Goal: Information Seeking & Learning: Find specific fact

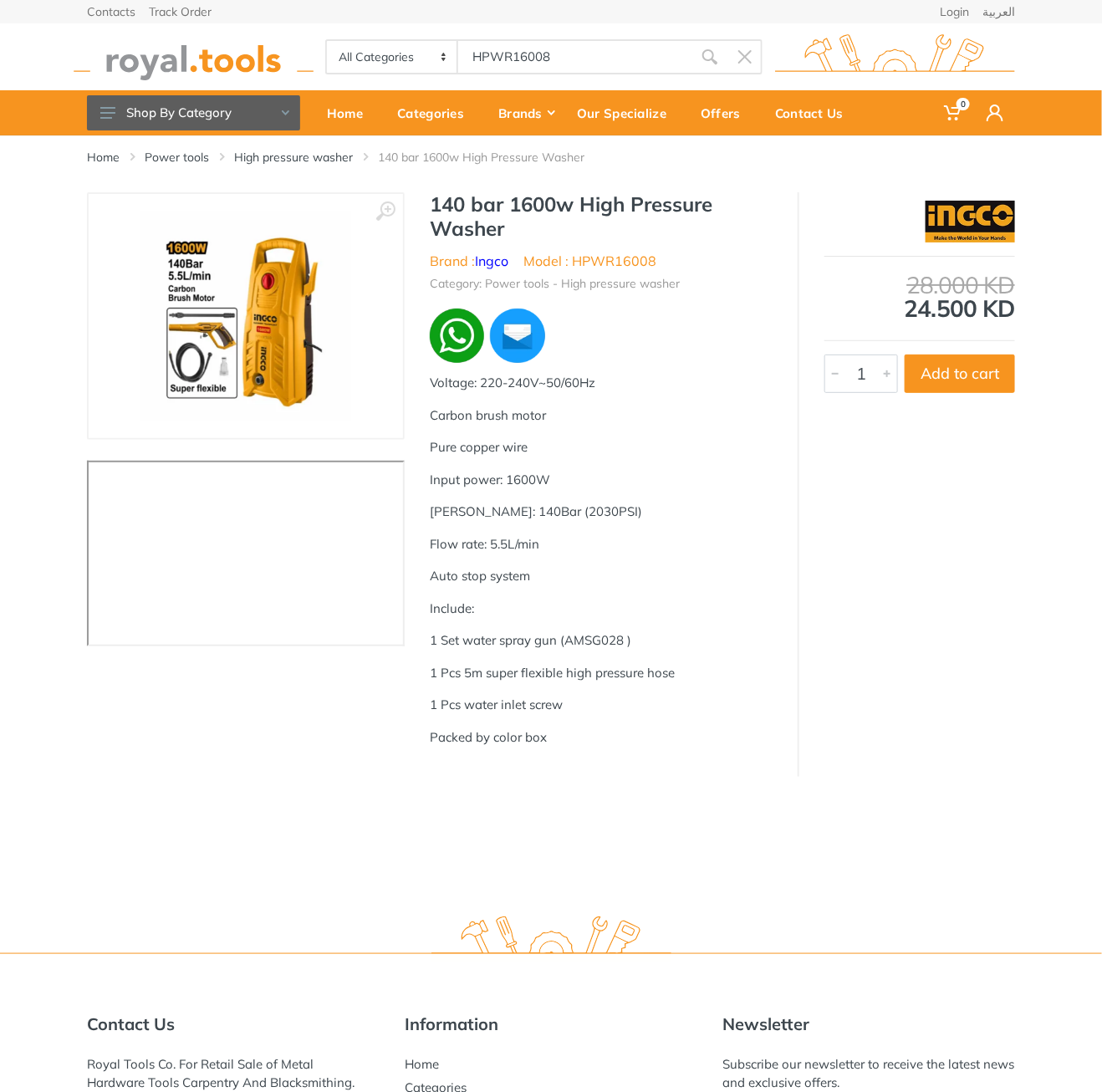
click at [655, 187] on div "Home Power tools High pressure washer 140 bar 1600w High Pressure Washer" at bounding box center [551, 164] width 953 height 57
click at [452, 196] on h1 "140 bar 1600w High Pressure Washer" at bounding box center [601, 217] width 343 height 48
drag, startPoint x: 452, startPoint y: 196, endPoint x: 523, endPoint y: 224, distance: 76.3
click at [523, 224] on h1 "140 bar 1600w High Pressure Washer" at bounding box center [601, 217] width 343 height 48
copy div "140 bar 1600w High Pressure Washer"
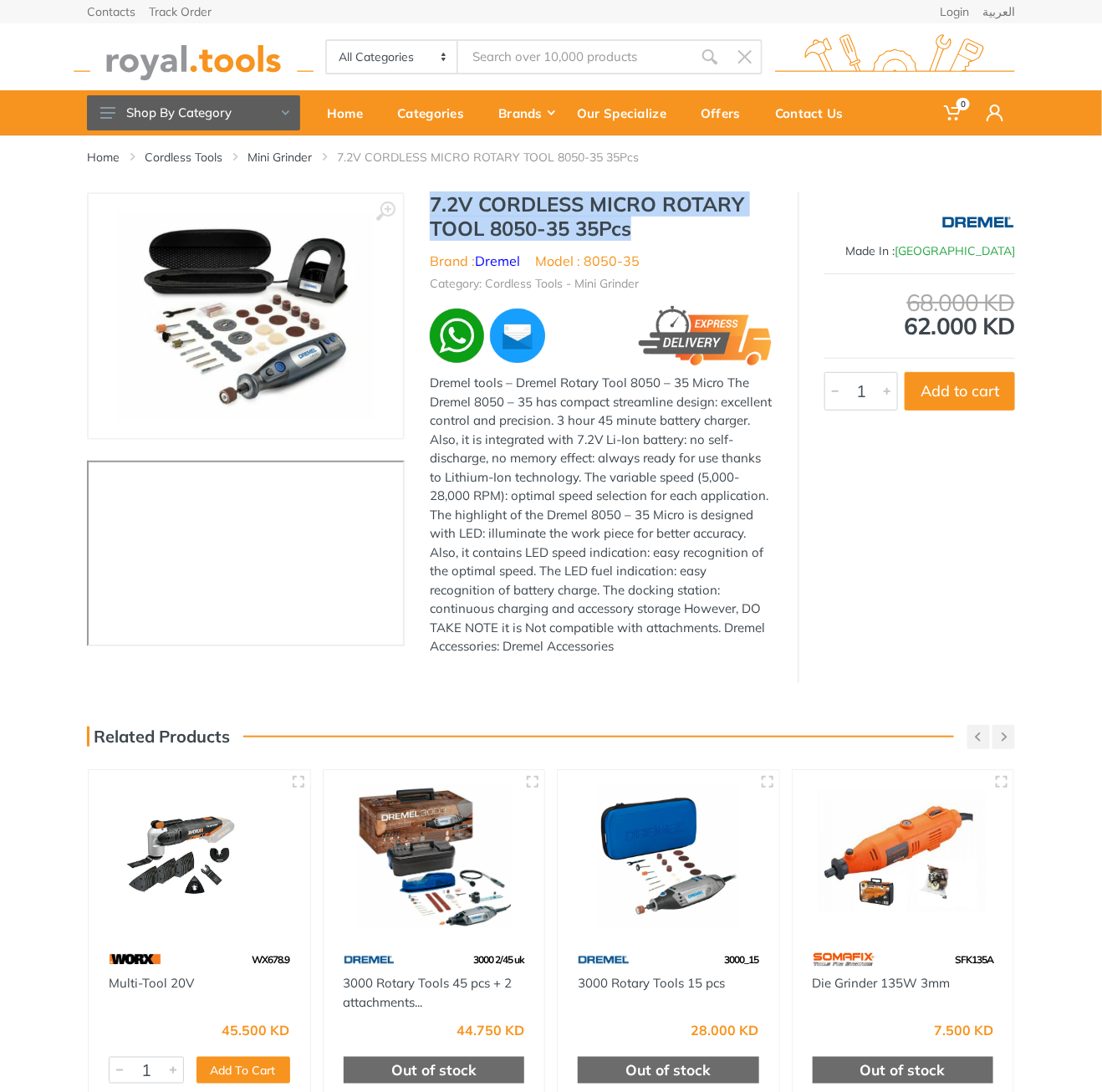
drag, startPoint x: 429, startPoint y: 203, endPoint x: 638, endPoint y: 227, distance: 210.4
click at [638, 227] on h1 "7.2V CORDLESS MICRO ROTARY TOOL 8050-35 35Pcs" at bounding box center [601, 217] width 343 height 48
copy h1 "7.2V CORDLESS MICRO ROTARY TOOL 8050-35 35Pcs"
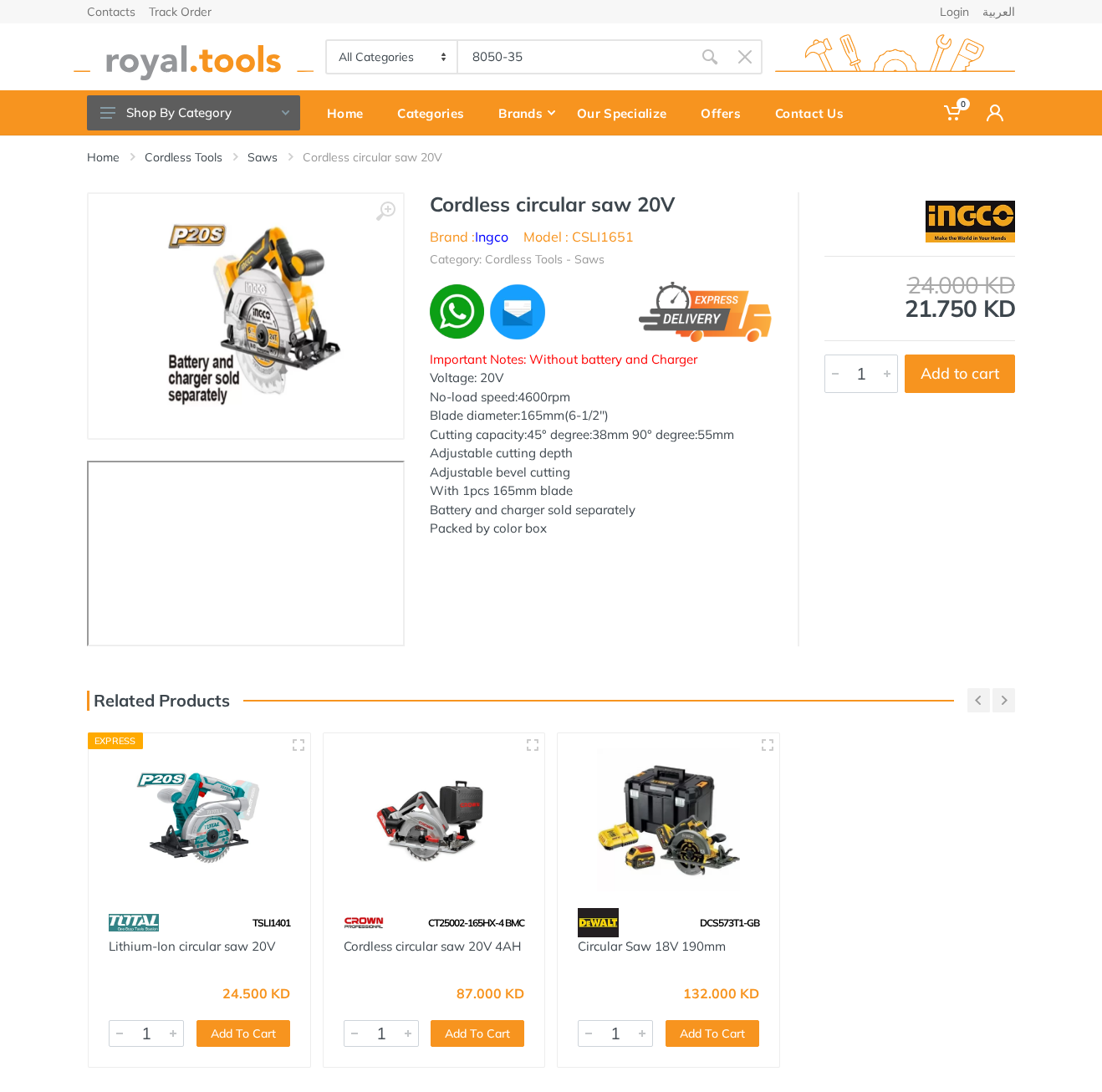
click at [468, 204] on h1 "Cordless circular saw 20V" at bounding box center [601, 205] width 343 height 24
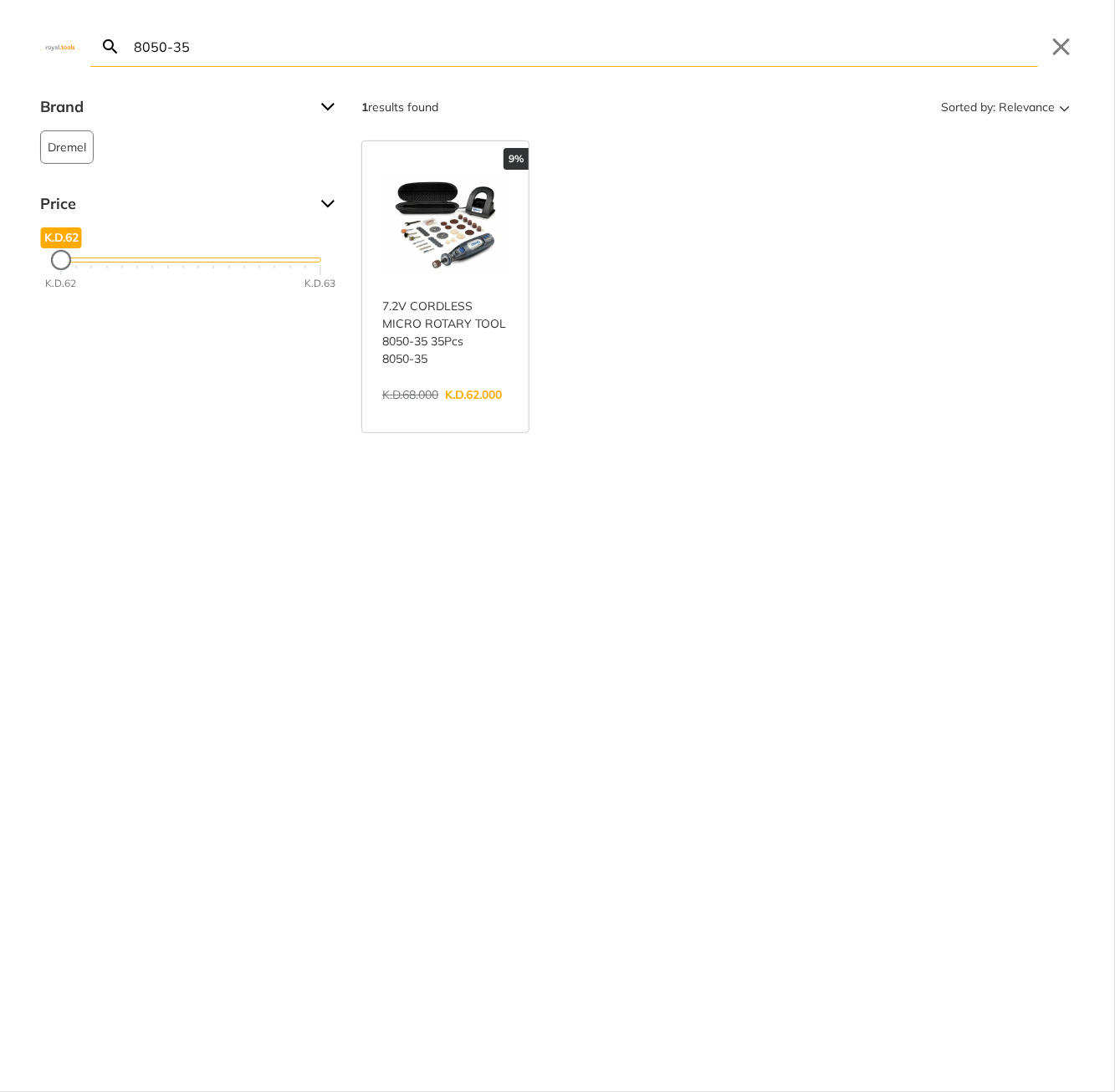
drag, startPoint x: 0, startPoint y: 0, endPoint x: 569, endPoint y: 210, distance: 606.5
click at [664, 206] on body "0 0" at bounding box center [557, 546] width 1115 height 1092
click at [1075, 48] on div "8050-35 Search Submit Close" at bounding box center [557, 34] width 1115 height 67
click at [1058, 45] on button "Close" at bounding box center [1061, 46] width 27 height 27
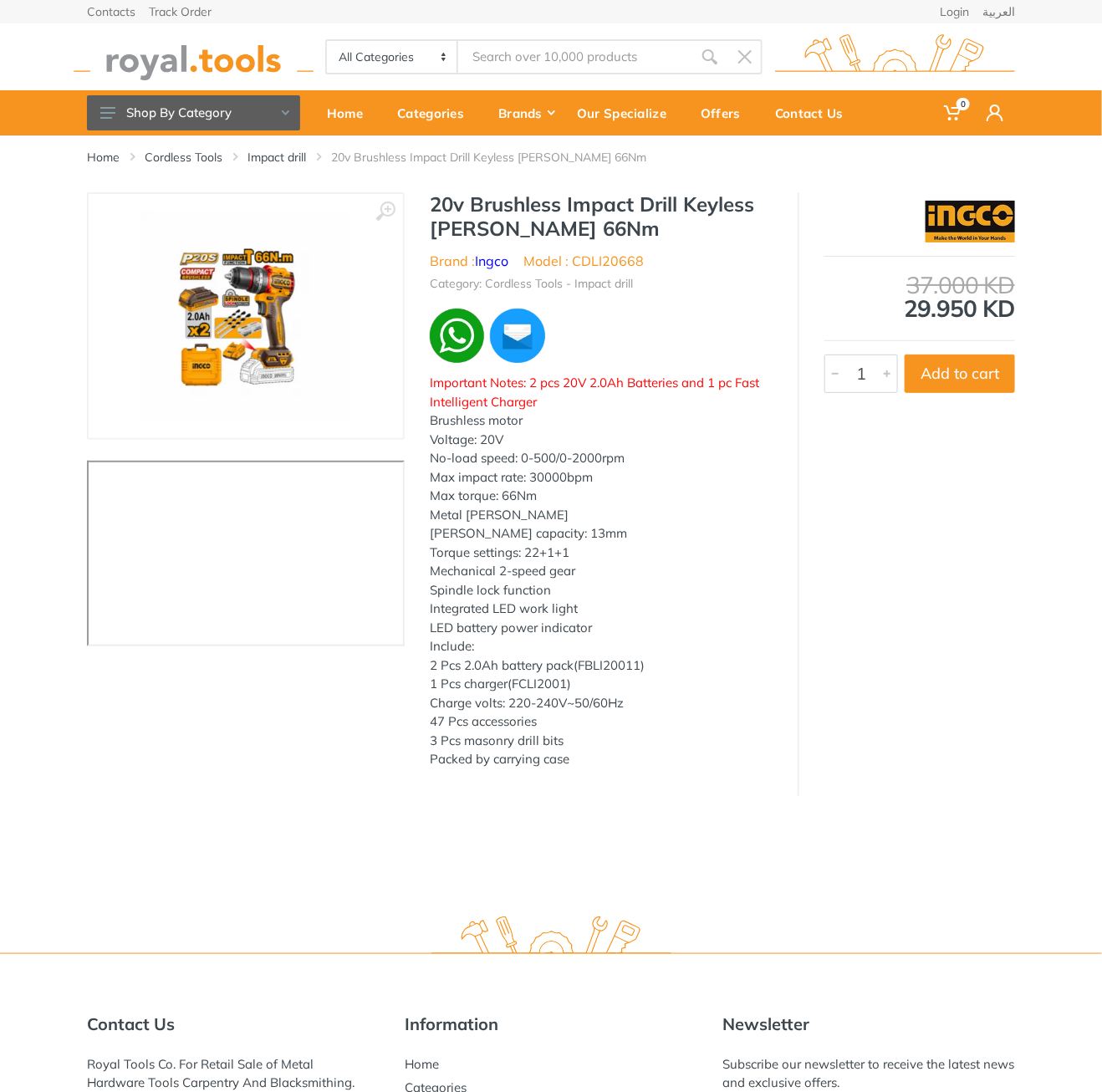
type input "CSLI1651"
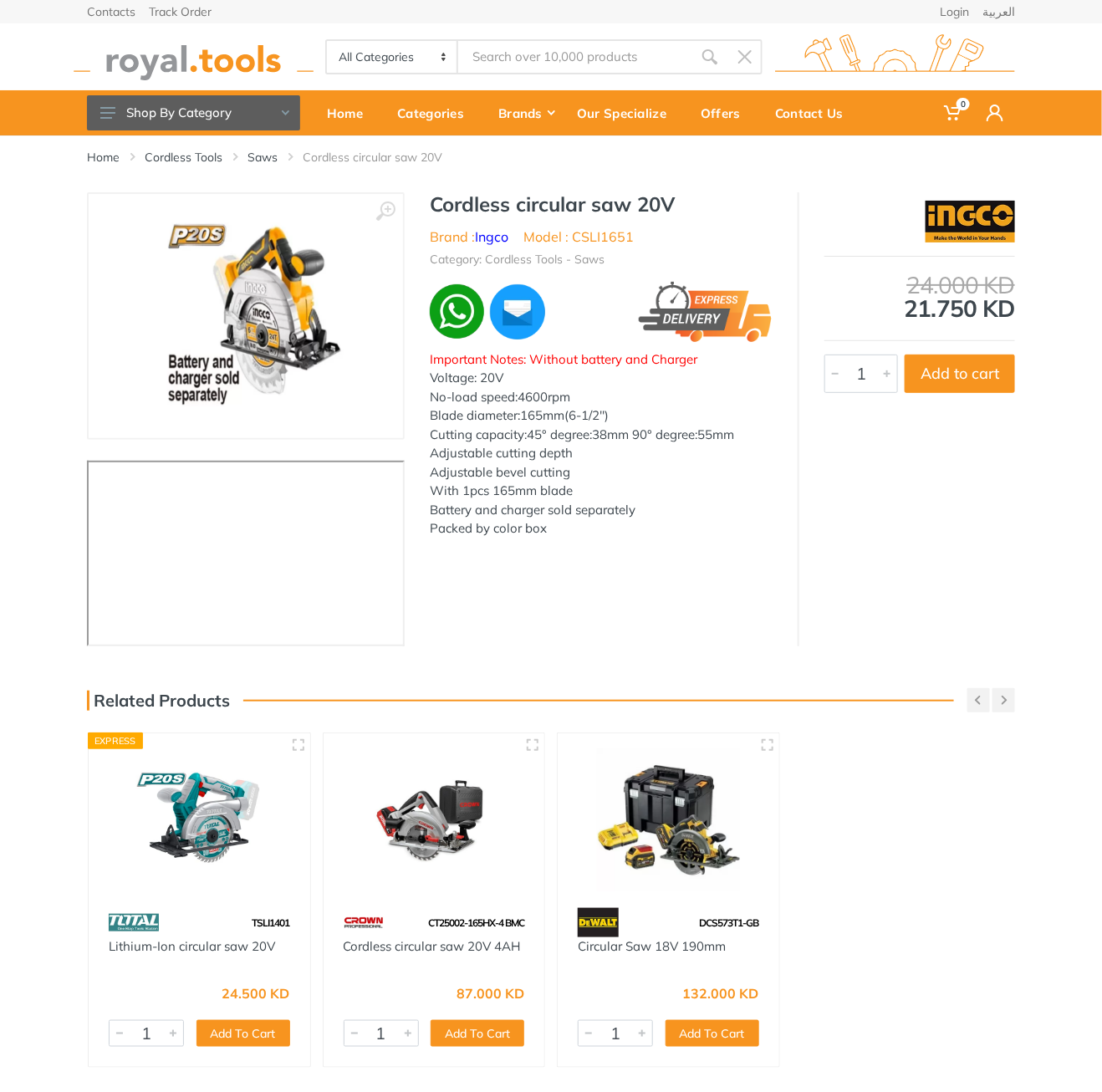
click at [451, 204] on h1 "Cordless circular saw 20V" at bounding box center [601, 205] width 343 height 24
drag, startPoint x: 451, startPoint y: 204, endPoint x: 650, endPoint y: 201, distance: 199.0
click at [650, 201] on h1 "Cordless circular saw 20V" at bounding box center [601, 205] width 343 height 24
copy h1 "Cordless circular saw 20V"
type input "CT18123V"
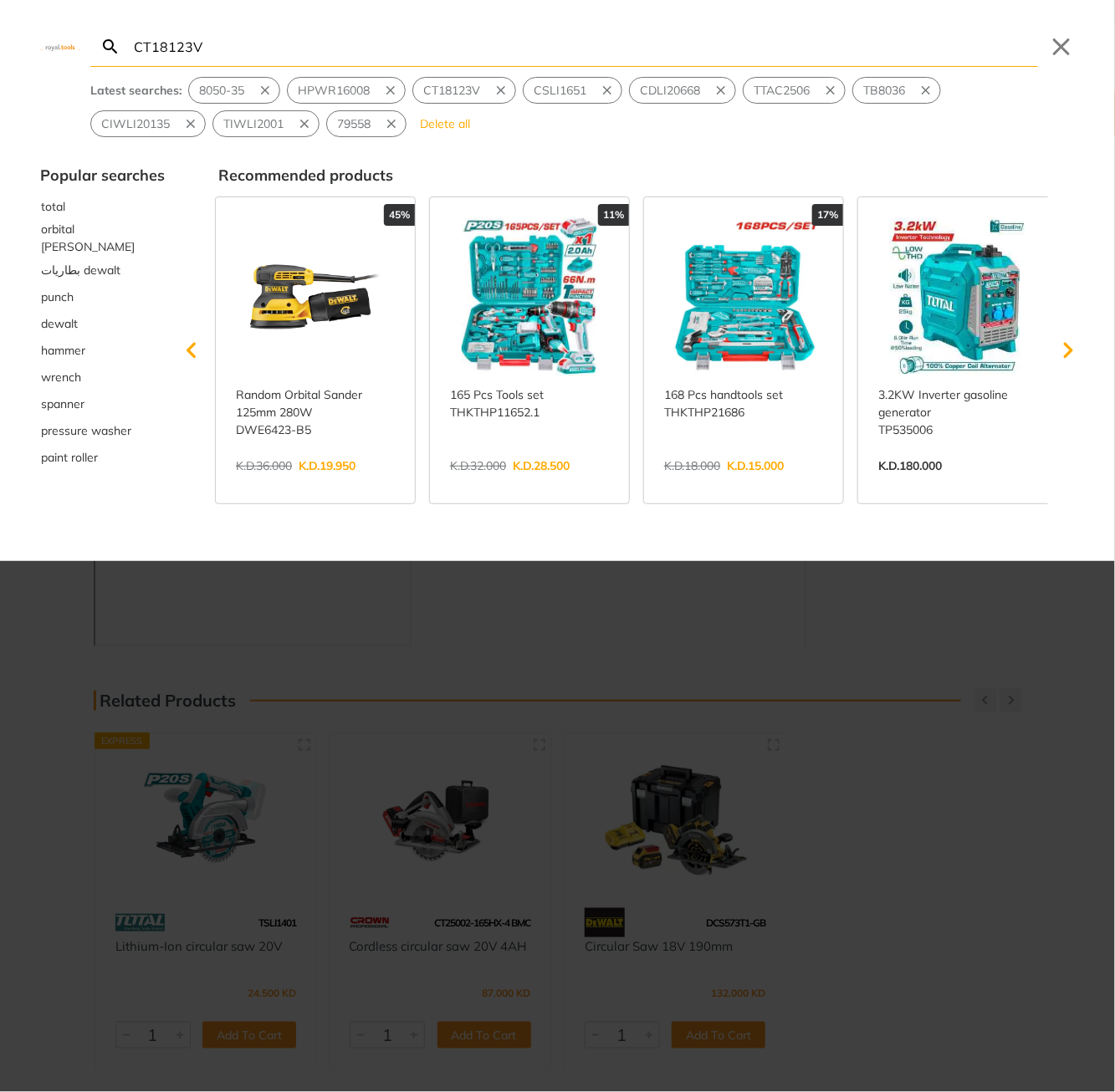
type input "CT18123V"
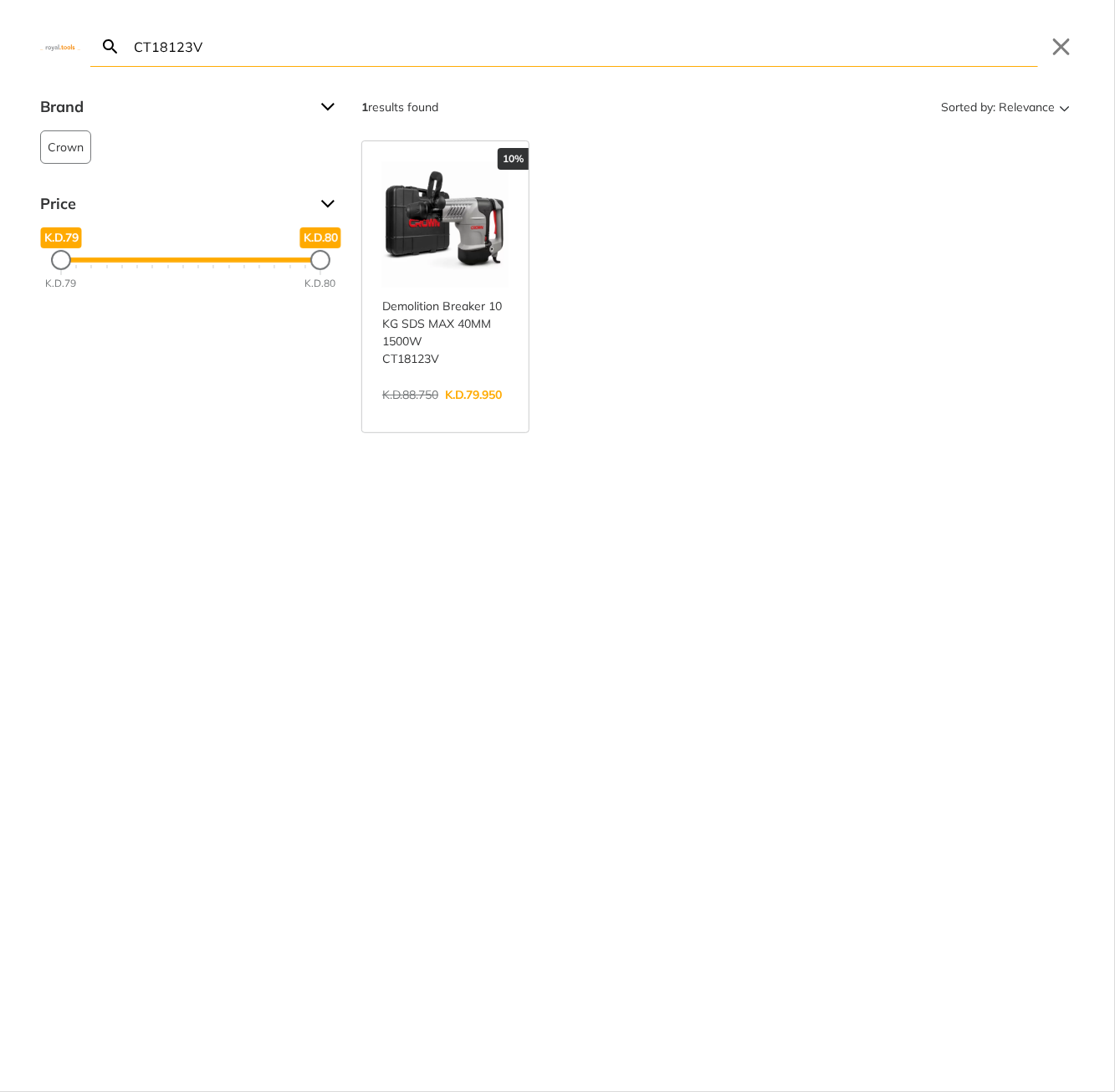
click at [433, 413] on link "View more →" at bounding box center [445, 413] width 126 height 0
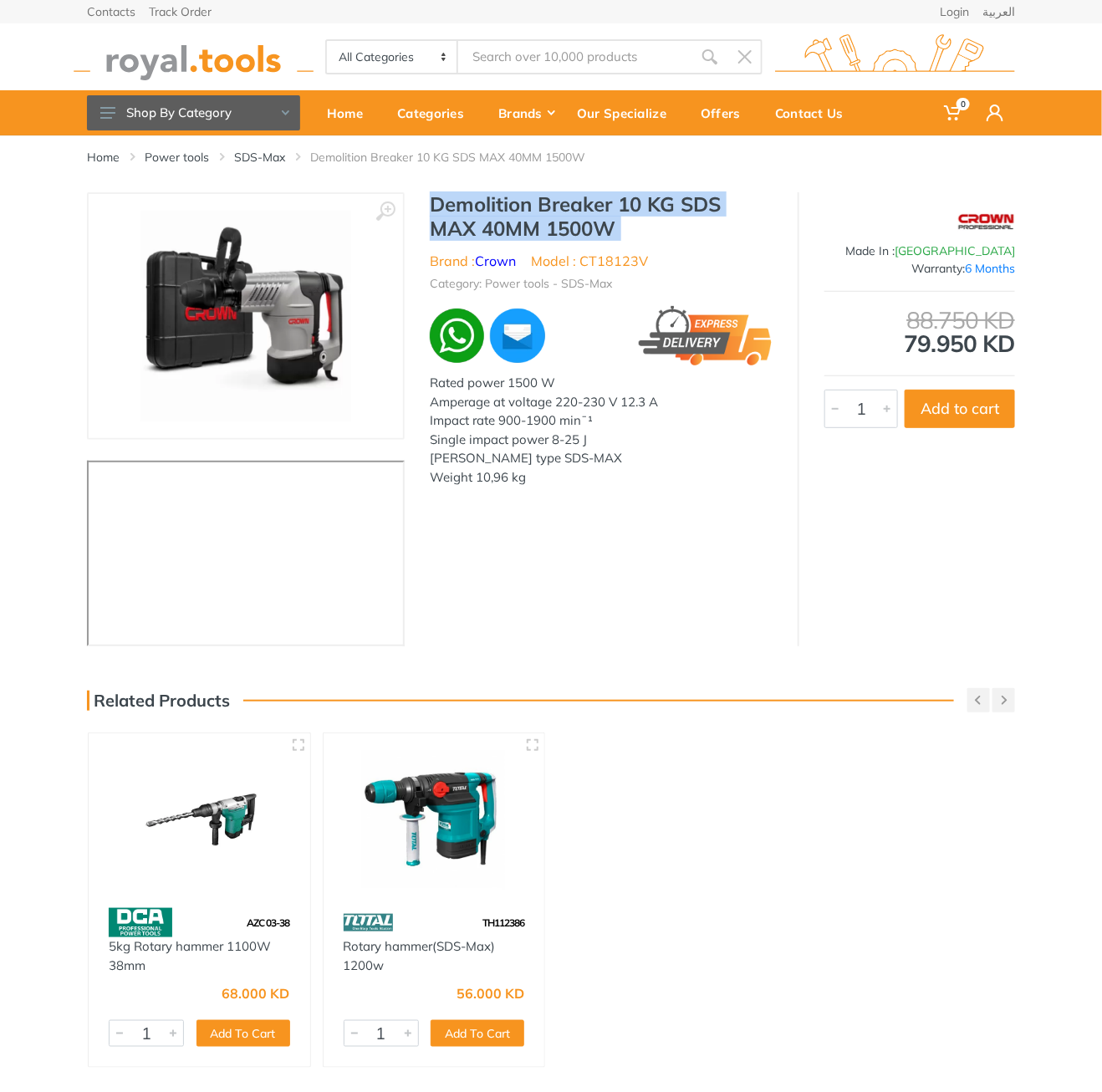
type input "CT18123V"
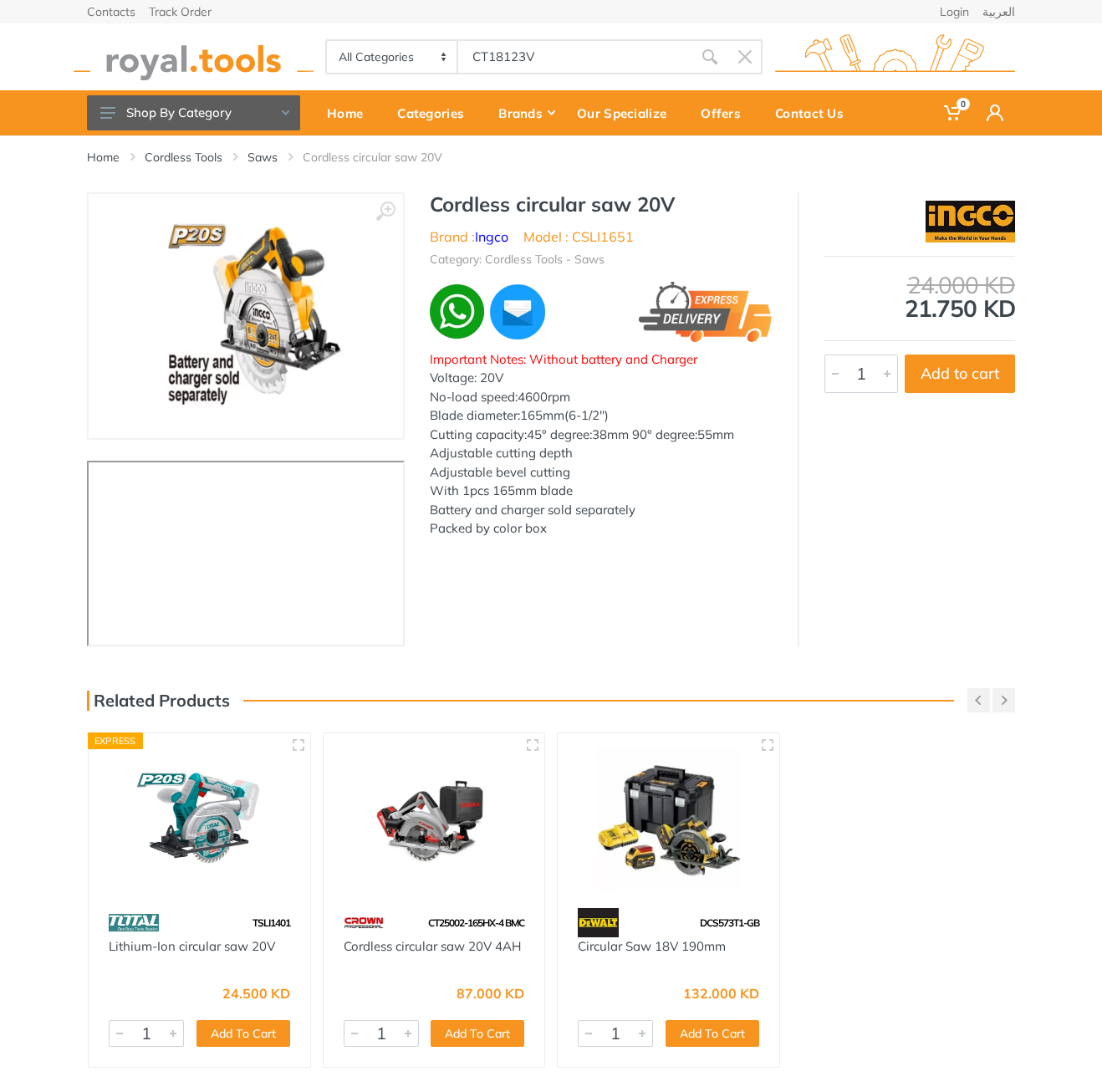
click at [613, 227] on li "Model : CSLI1651" at bounding box center [579, 236] width 110 height 20
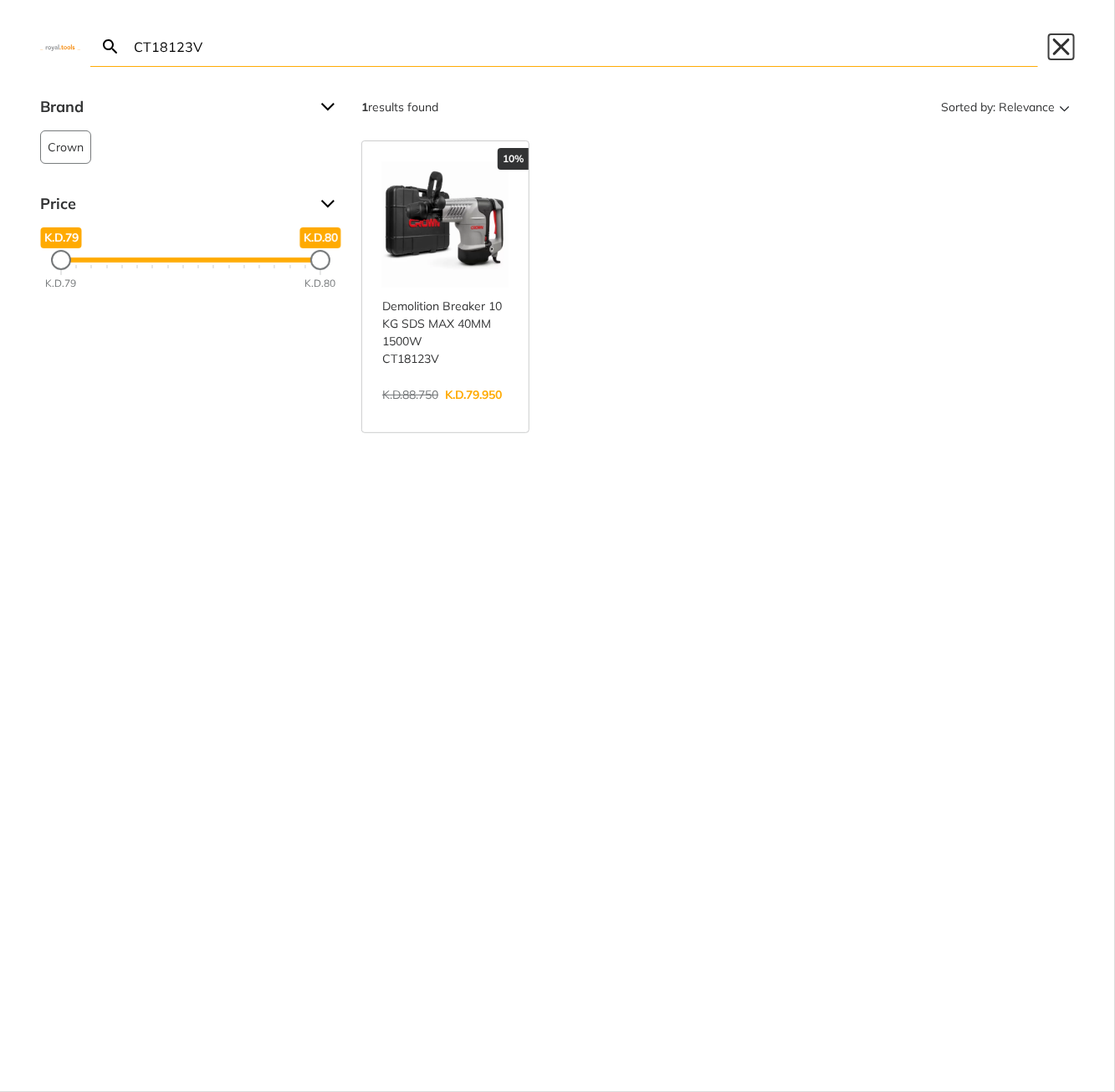
click at [1050, 50] on button "Close" at bounding box center [1061, 46] width 27 height 27
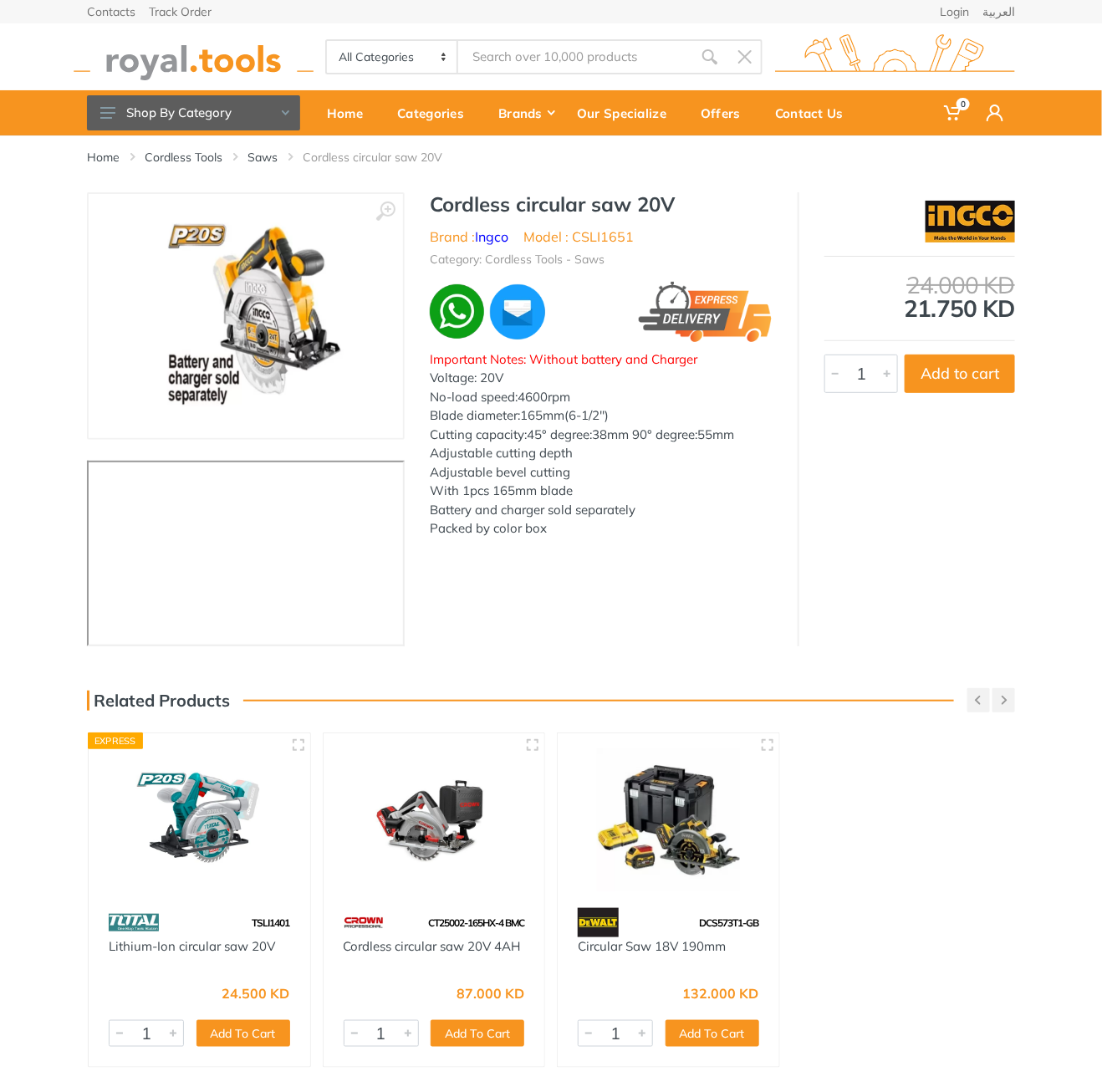
click at [593, 224] on div "Cordless circular saw 20V Brand : Ingco Model : CSLI1651 Category: Cordless Too…" at bounding box center [601, 371] width 393 height 356
click at [609, 230] on li "Model : CSLI1651" at bounding box center [579, 236] width 110 height 20
copy li "CSLI1651"
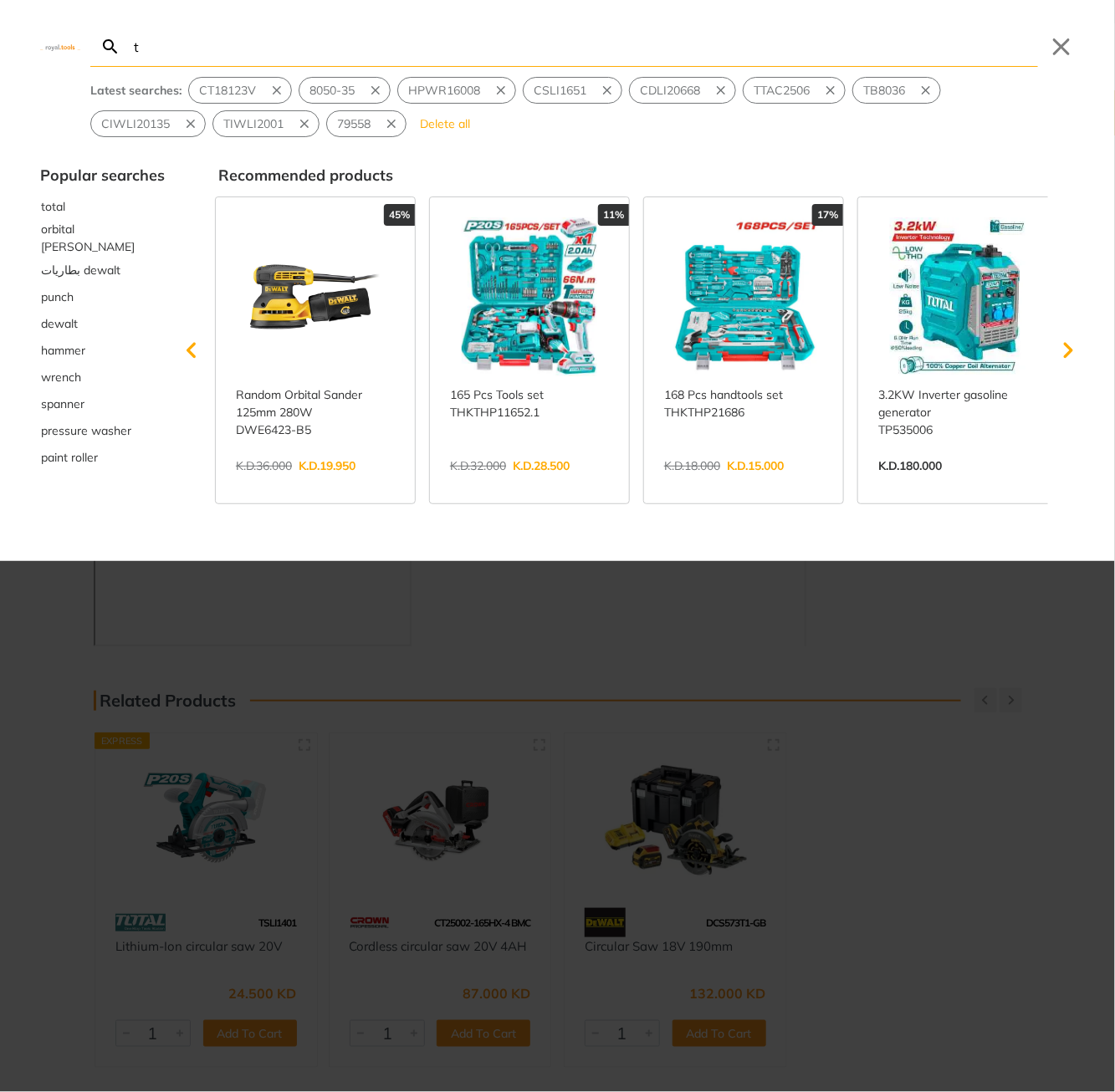
type input "t"
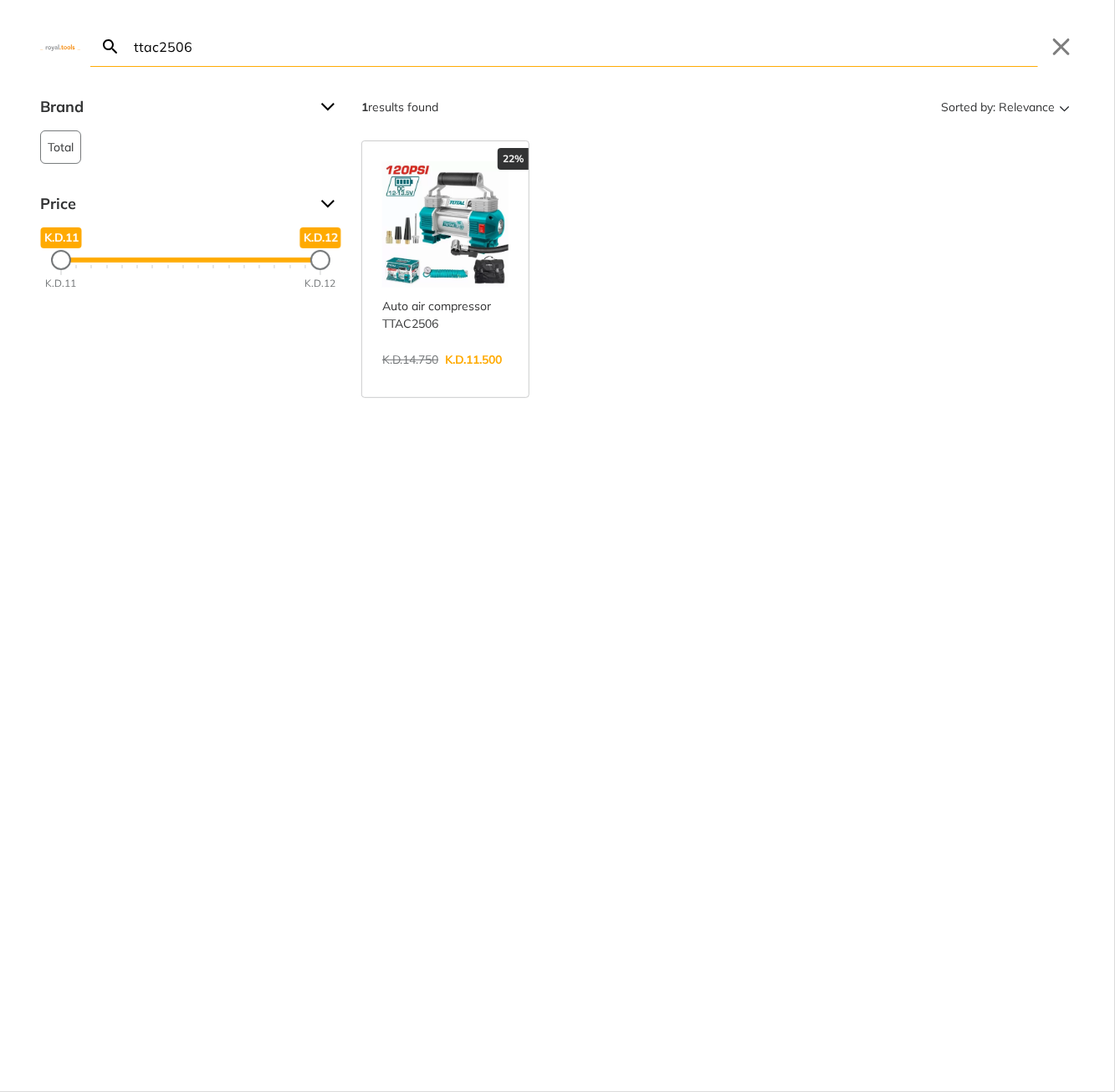
click at [292, 47] on input "ttac2506" at bounding box center [584, 46] width 907 height 40
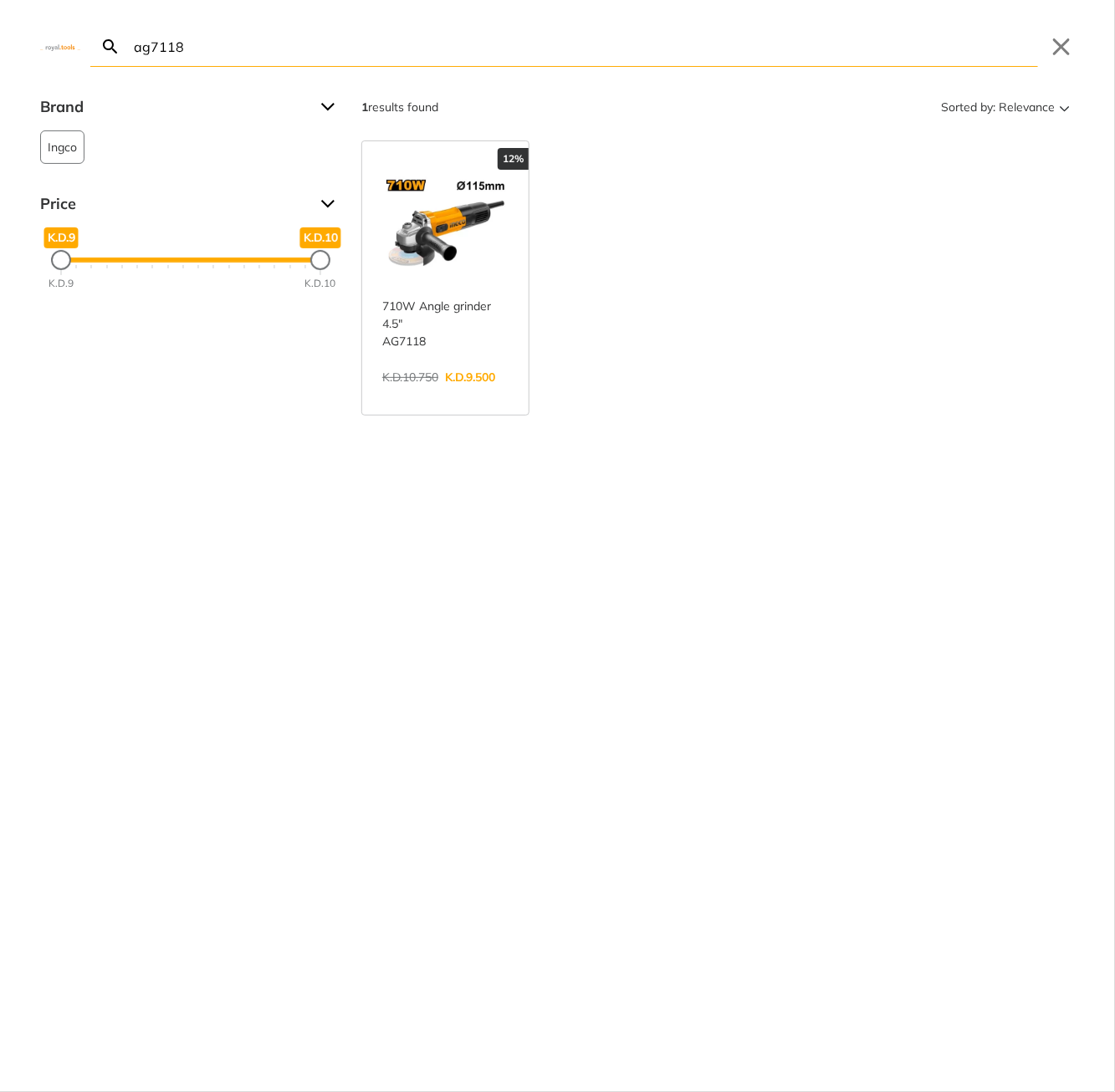
click at [236, 27] on input "ag7118" at bounding box center [584, 46] width 907 height 40
click at [369, 52] on input "tacsd13571" at bounding box center [584, 46] width 907 height 40
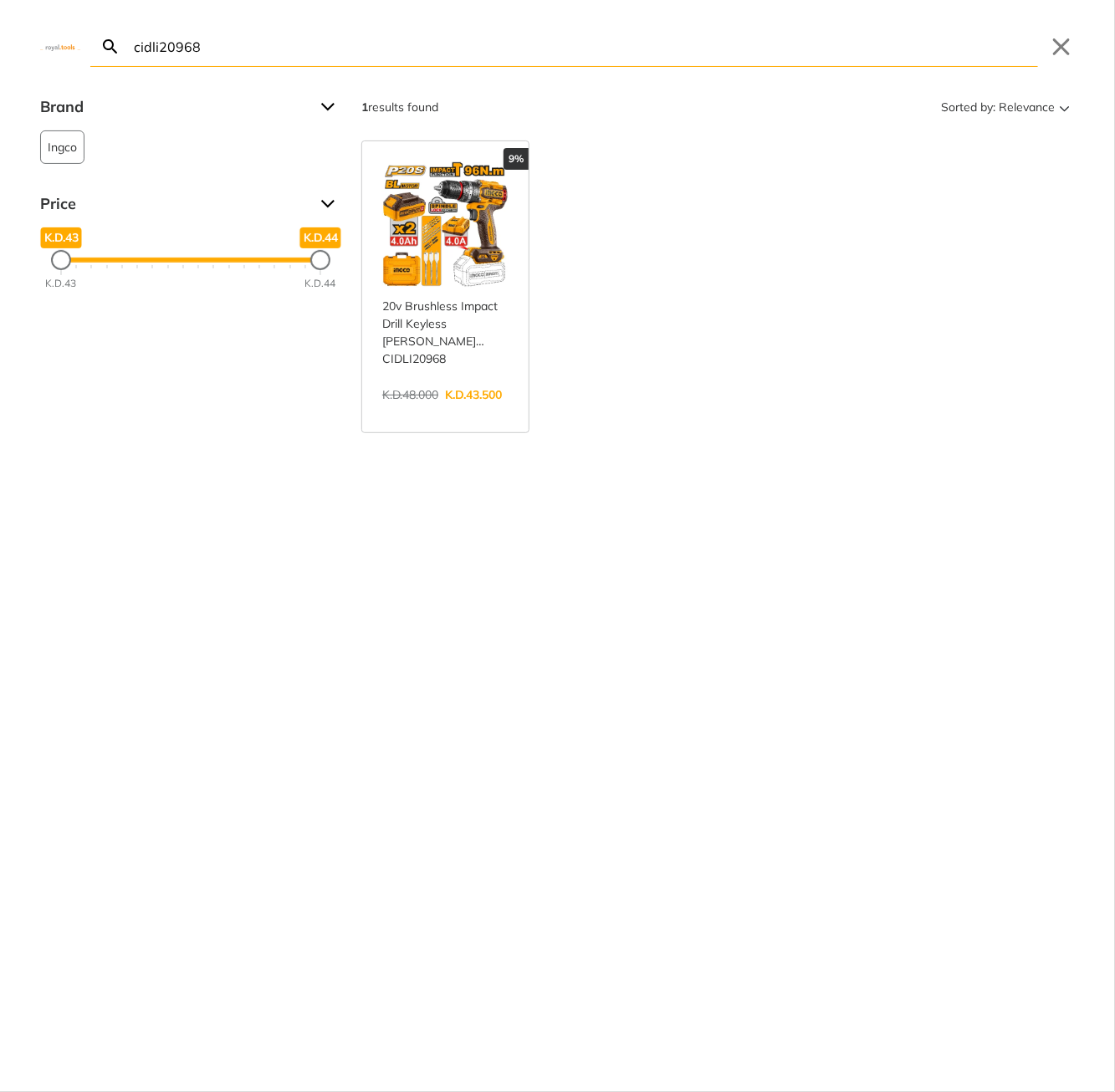
click at [231, 46] on input "cidli20968" at bounding box center [584, 46] width 907 height 40
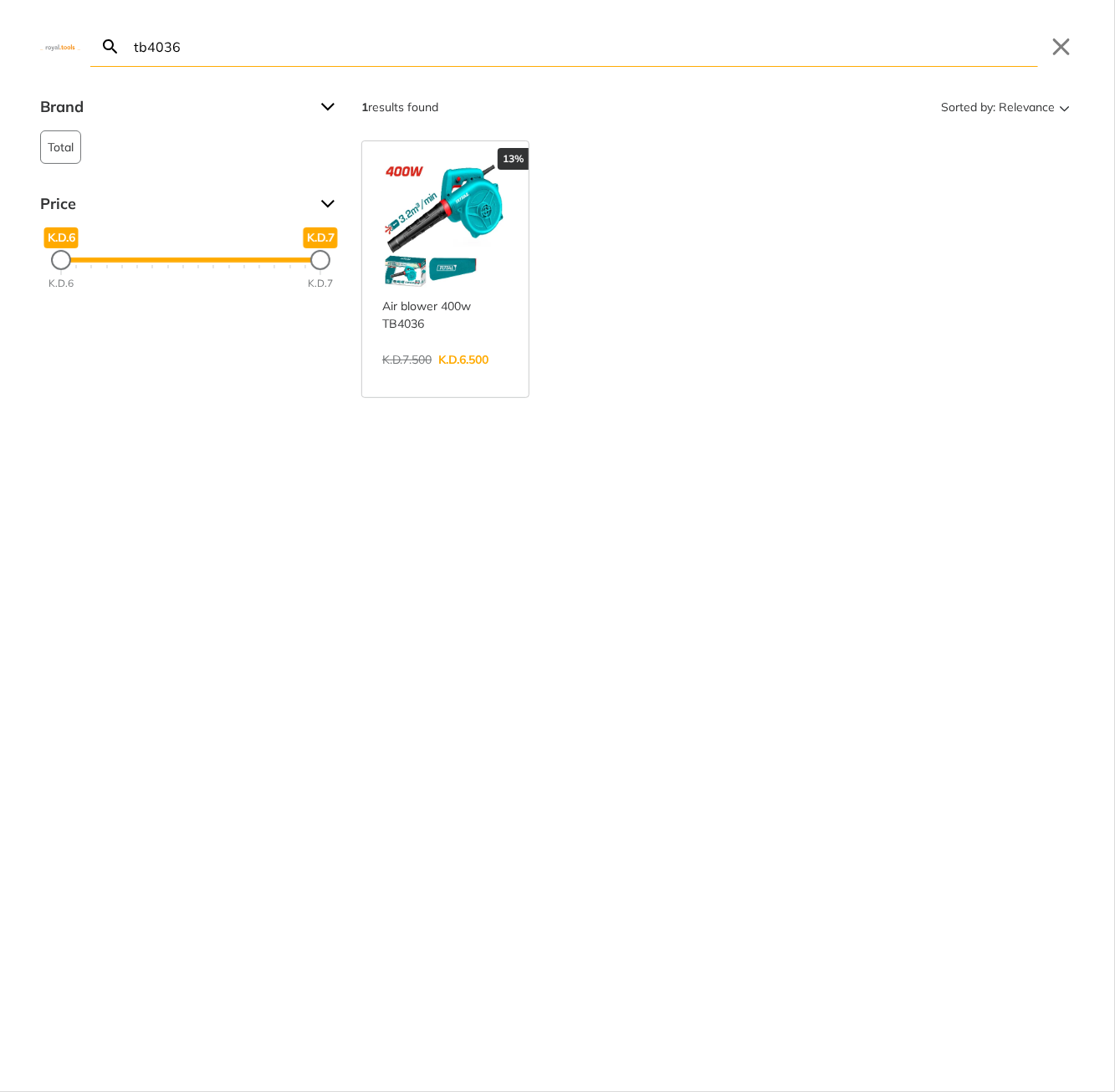
click at [365, 33] on input "tb4036" at bounding box center [584, 46] width 907 height 40
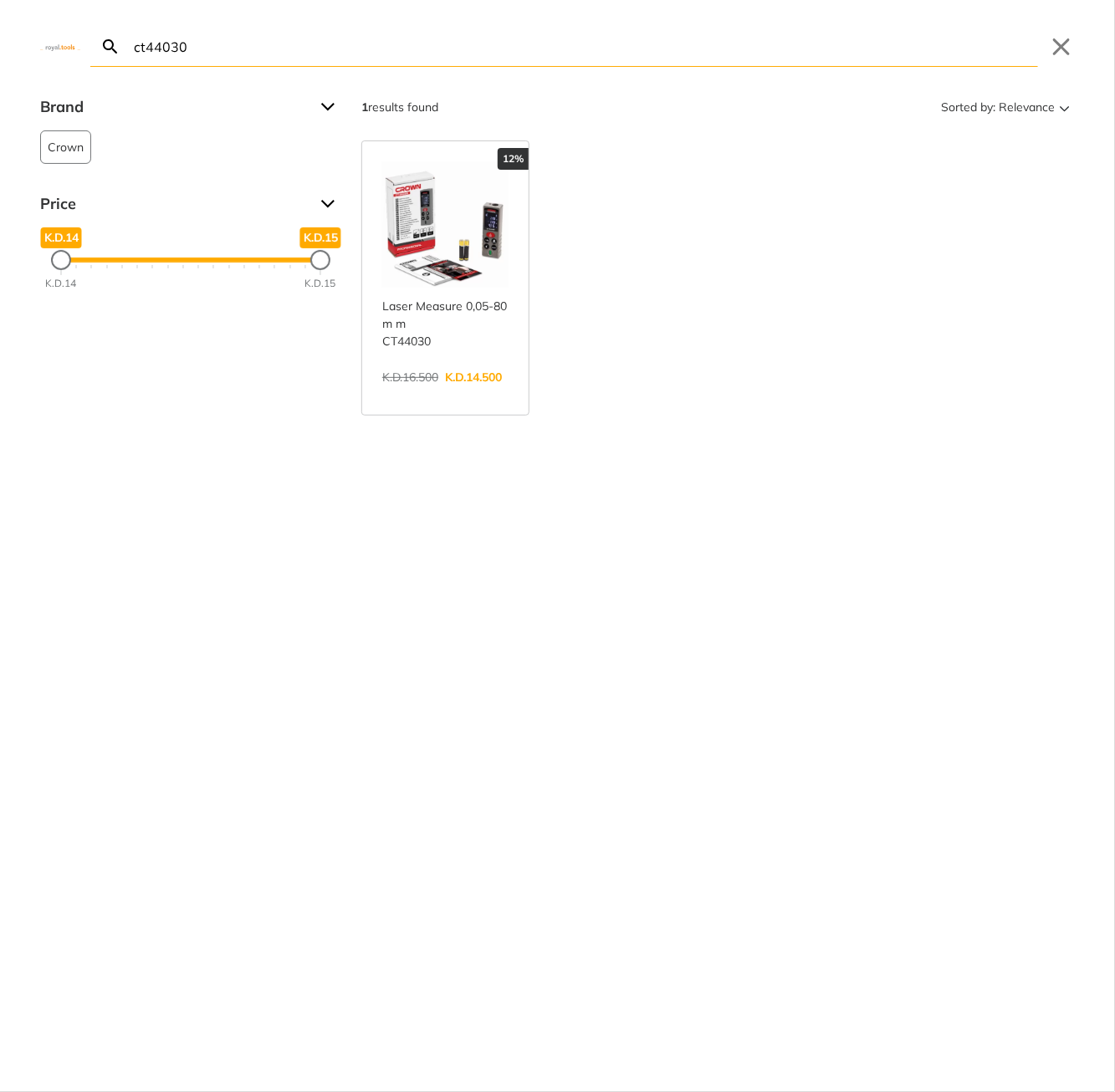
click at [297, 46] on input "ct44030" at bounding box center [584, 46] width 907 height 40
click at [339, 50] on input "hpwr16008" at bounding box center [584, 46] width 907 height 40
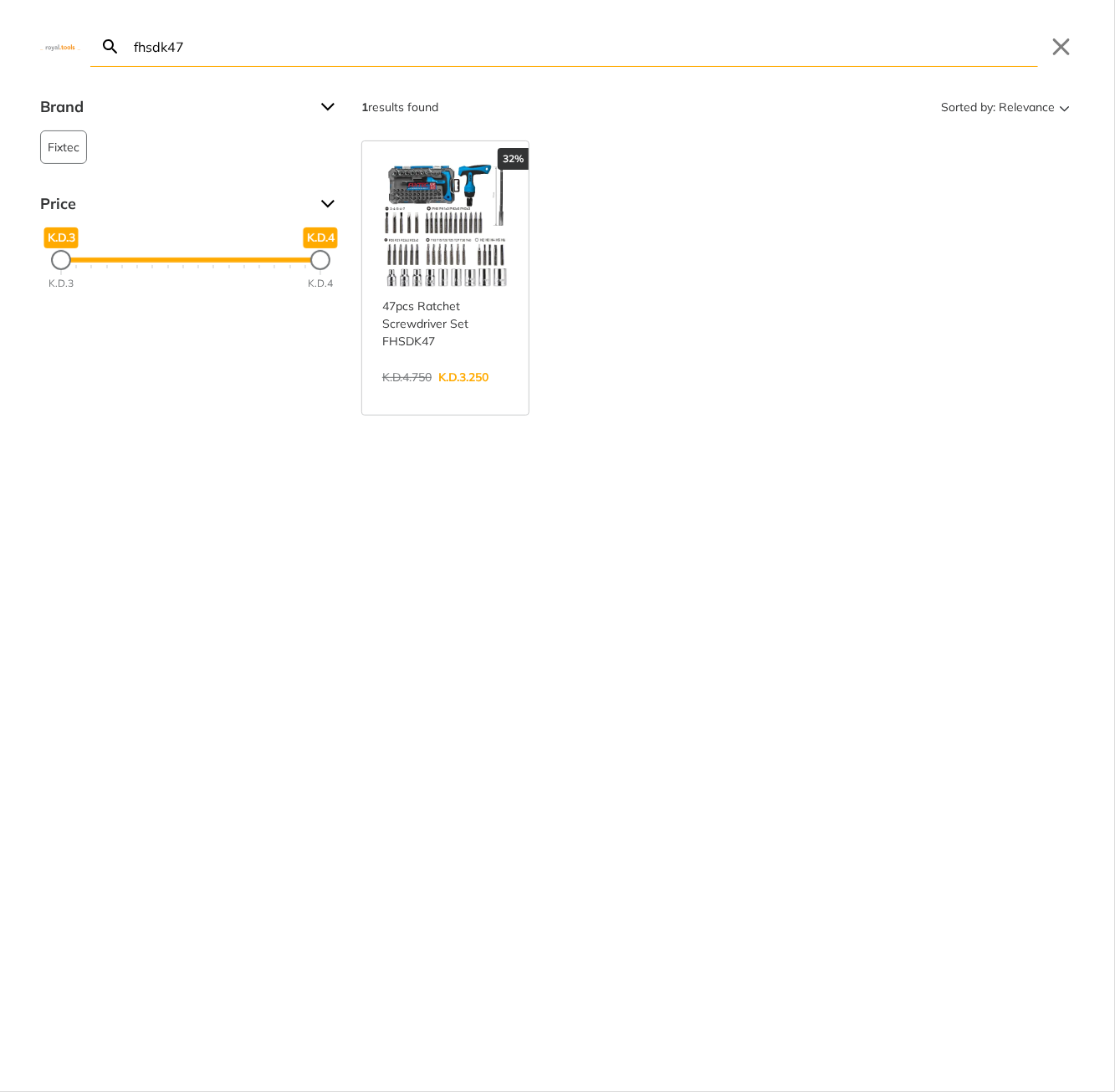
click at [271, 47] on input "fhsdk47" at bounding box center [584, 46] width 907 height 40
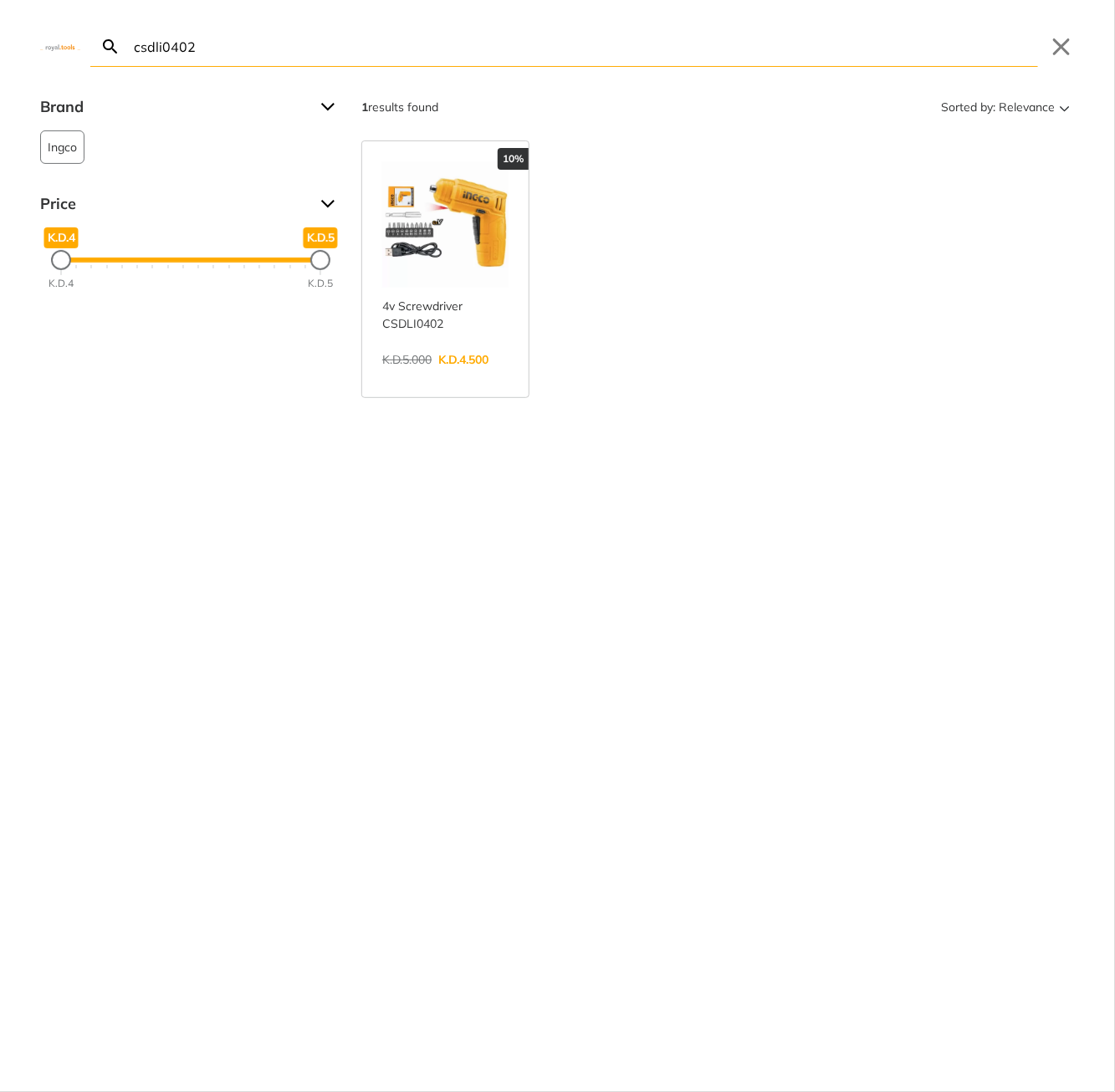
click at [297, 47] on input "csdli0402" at bounding box center [584, 46] width 907 height 40
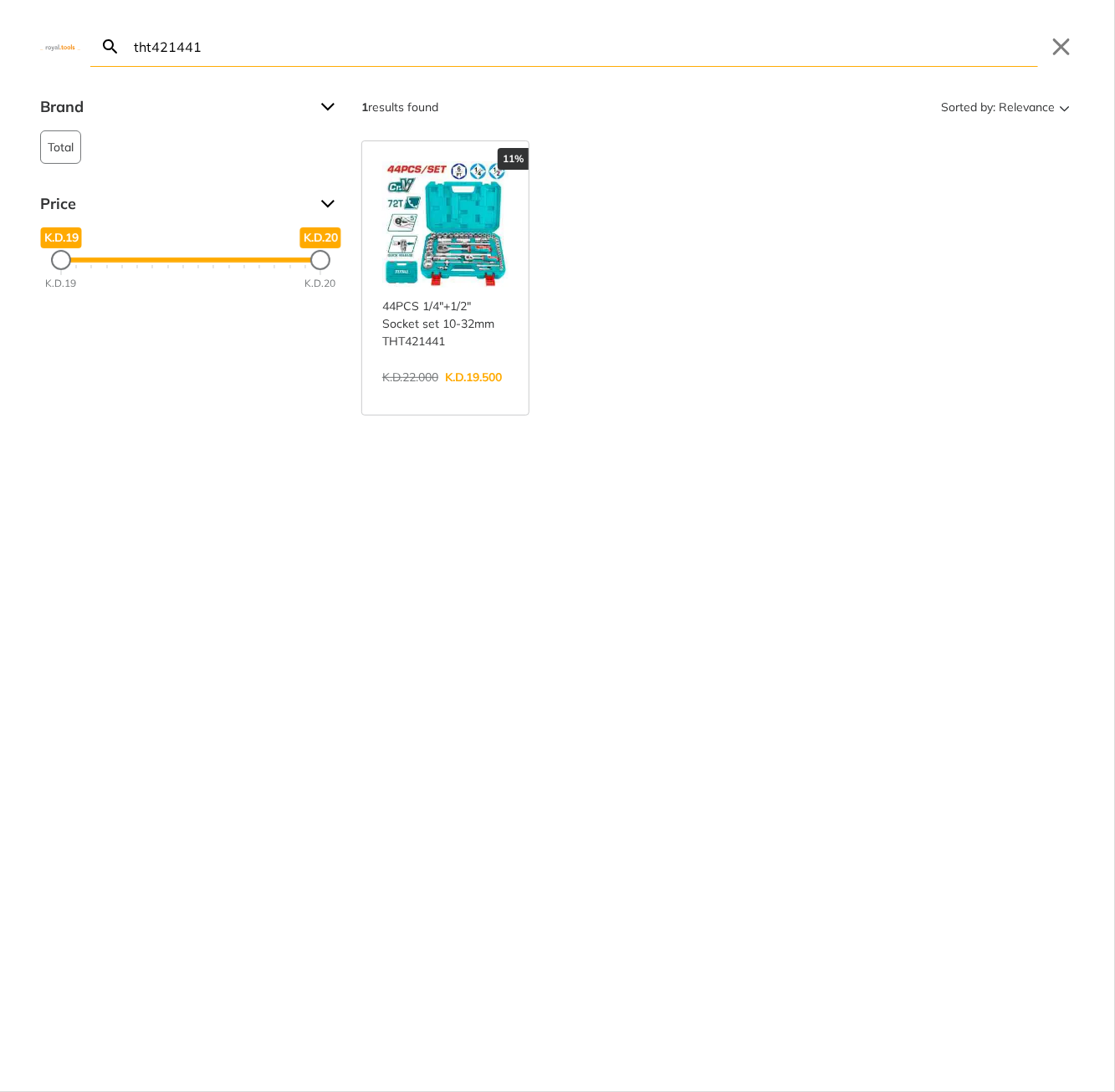
click at [238, 53] on input "tht421441" at bounding box center [584, 46] width 907 height 40
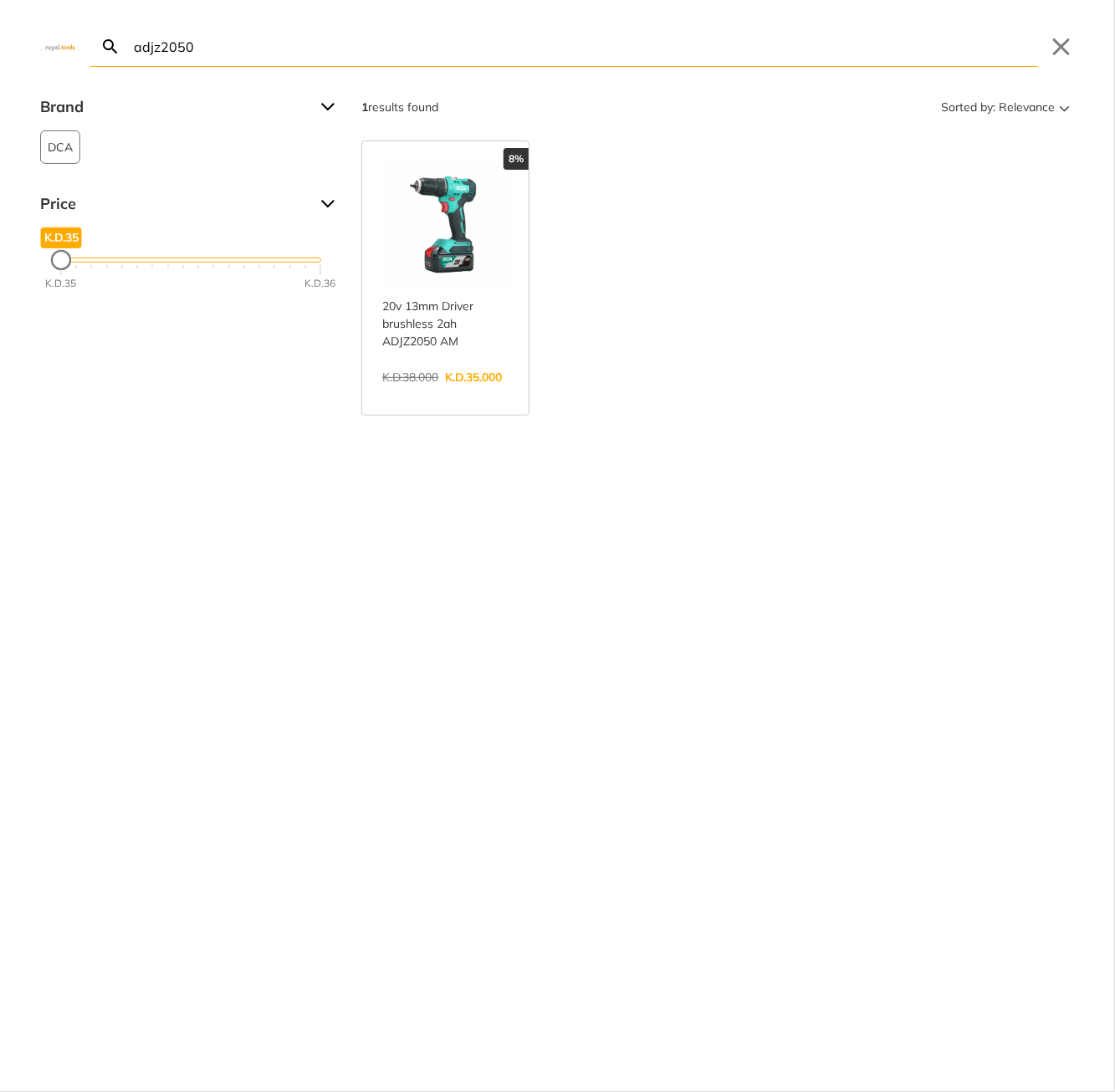
click at [293, 39] on input "adjz2050" at bounding box center [584, 46] width 907 height 40
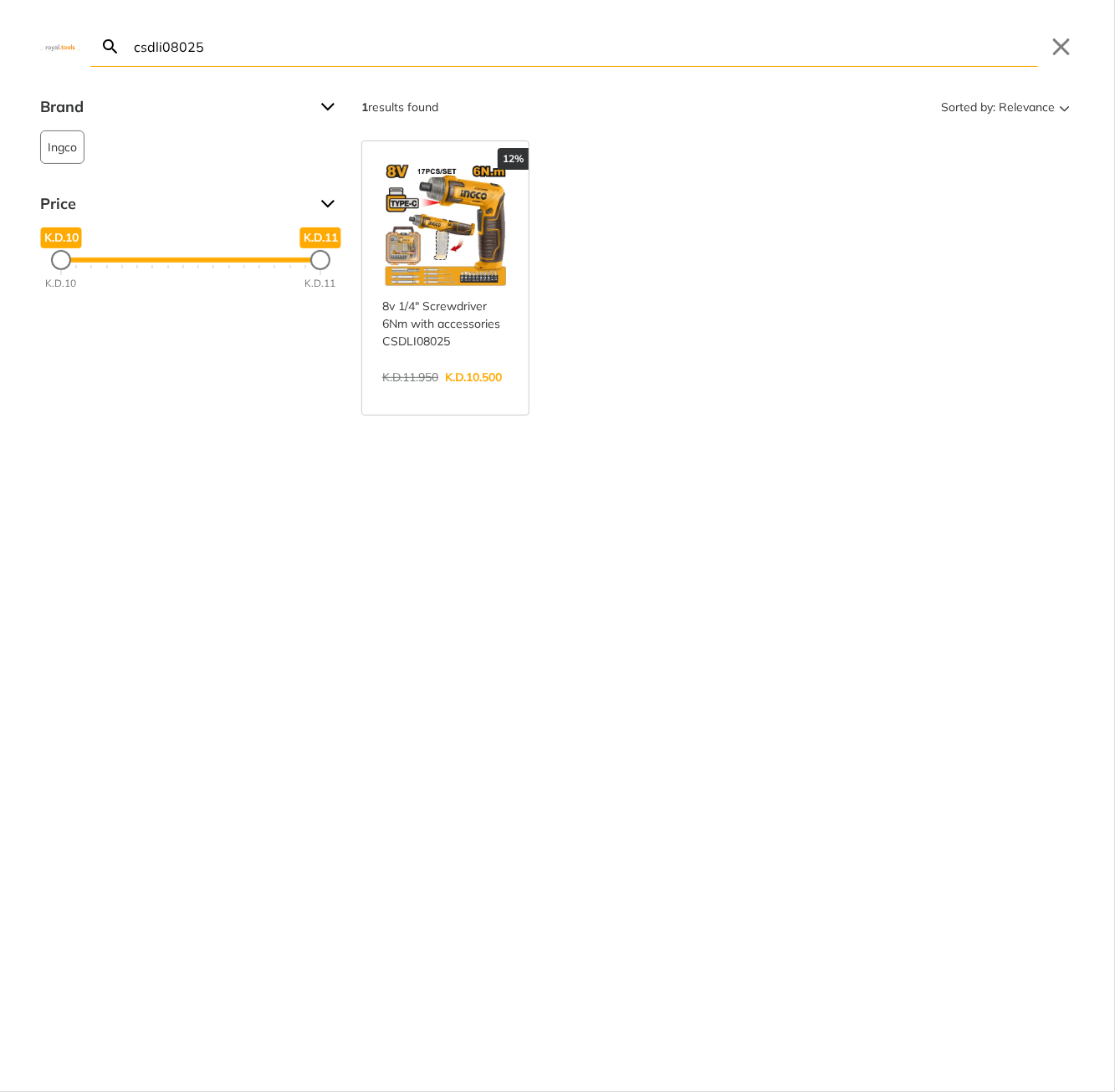
click at [325, 20] on div "csdli08025 Search Submit Close" at bounding box center [557, 34] width 1115 height 67
click at [309, 40] on input "csdli08025" at bounding box center [584, 46] width 907 height 40
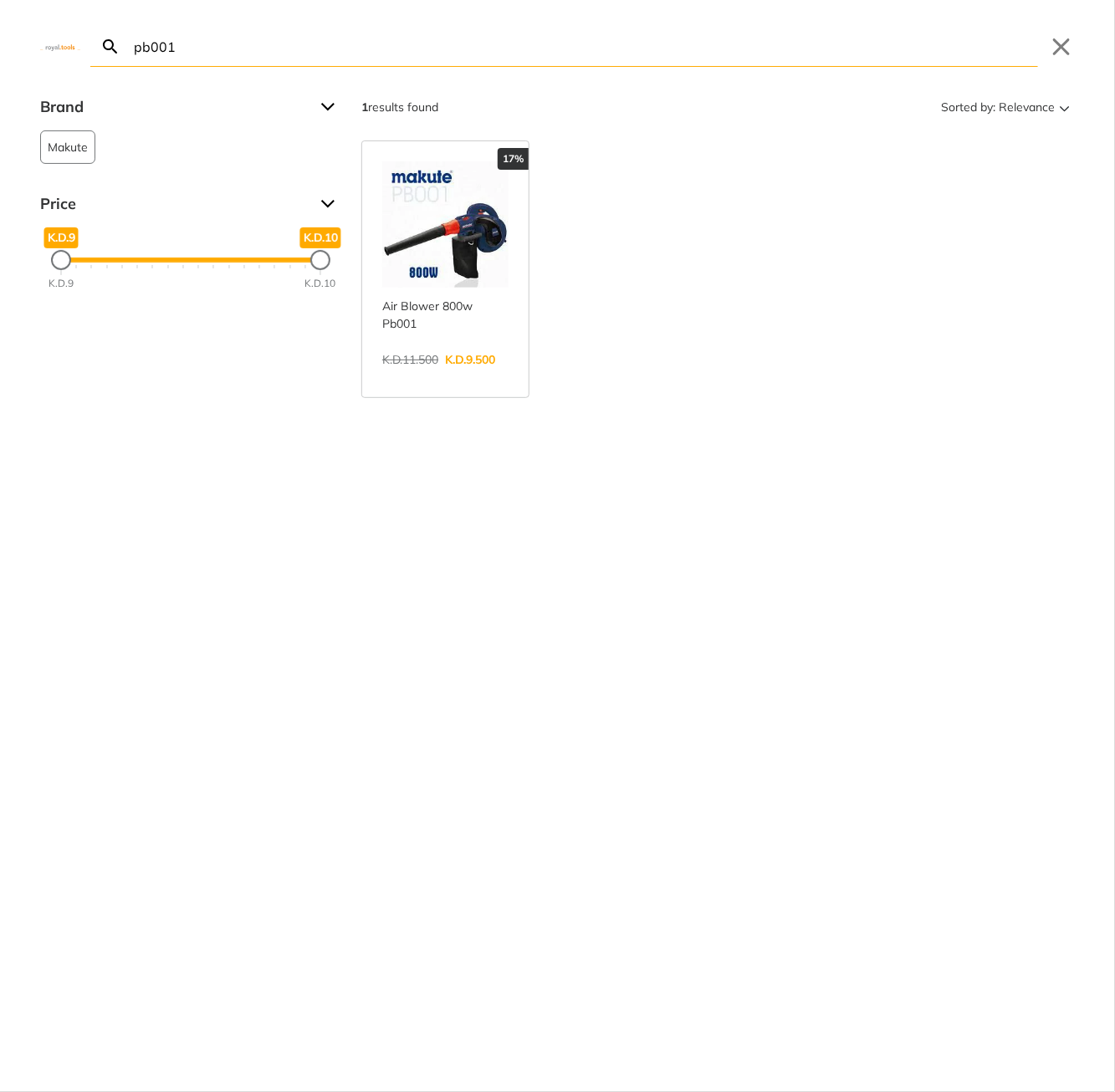
click at [321, 39] on input "pb001" at bounding box center [584, 46] width 907 height 40
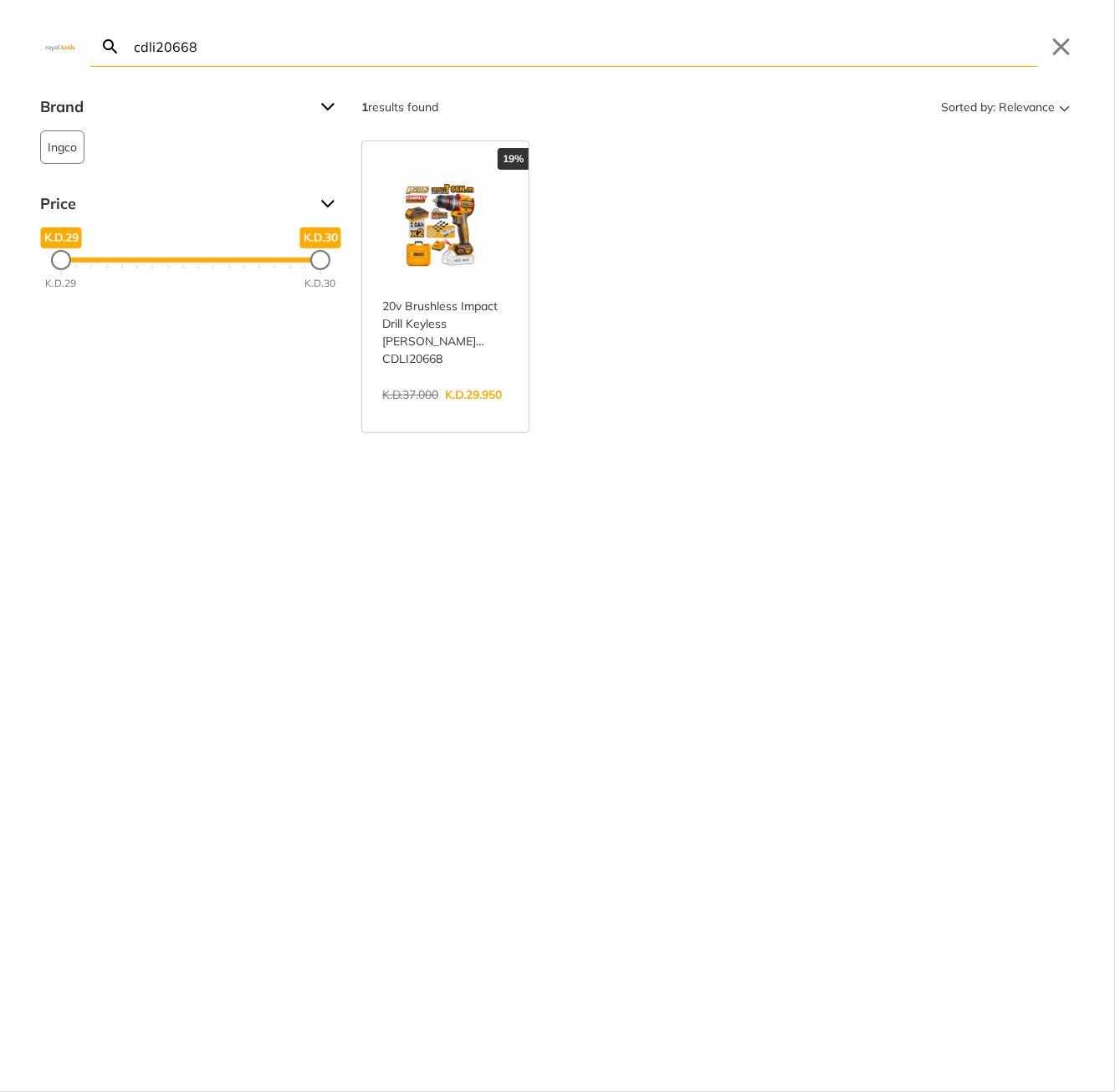
click at [414, 44] on input "cdli20668" at bounding box center [584, 46] width 907 height 40
click at [367, 44] on input "ms53987" at bounding box center [584, 46] width 907 height 40
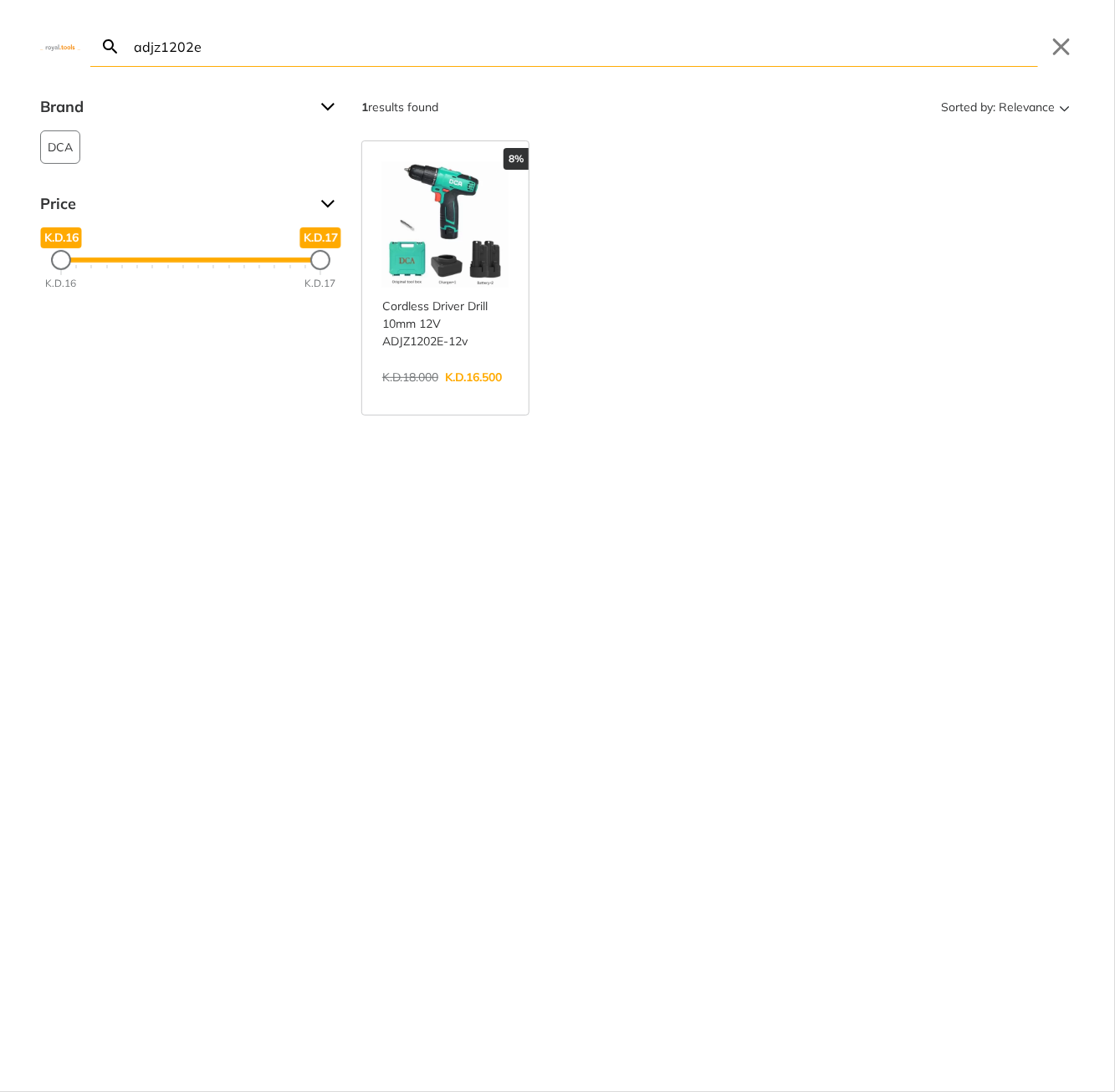
click at [367, 61] on input "adjz1202e" at bounding box center [584, 46] width 907 height 40
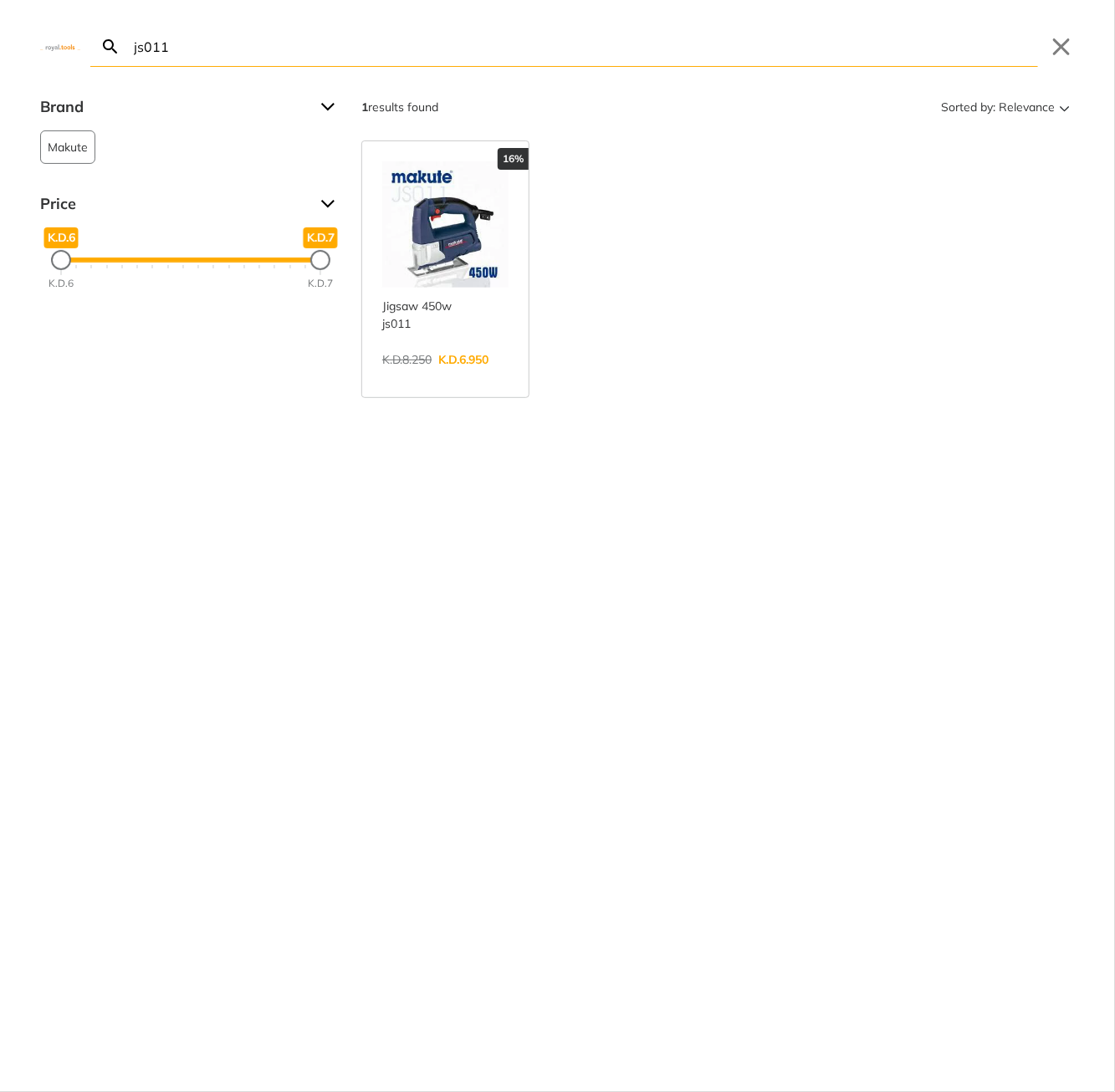
click at [308, 54] on input "js011" at bounding box center [584, 46] width 907 height 40
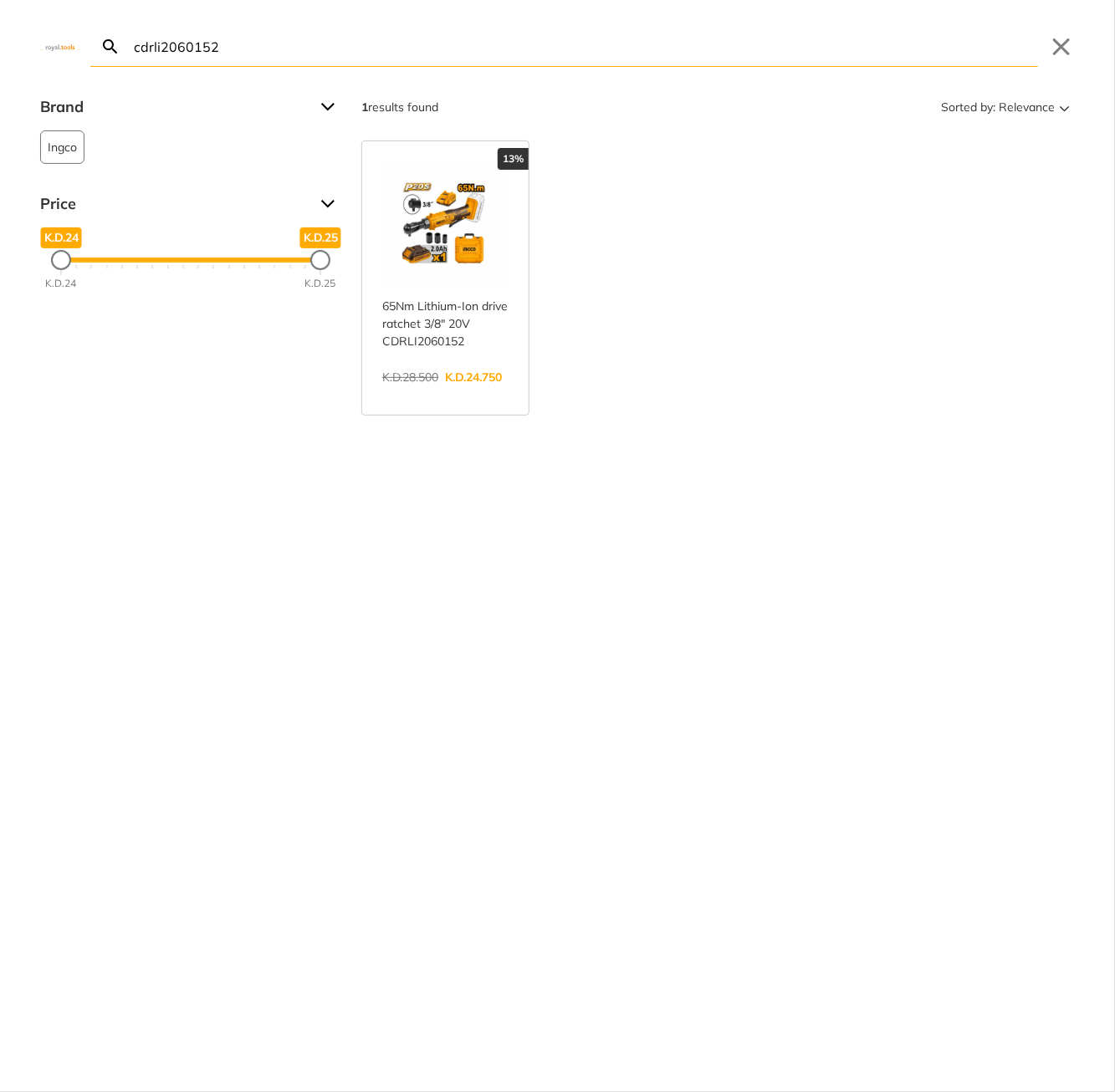
click at [312, 52] on input "cdrli2060152" at bounding box center [584, 46] width 907 height 40
click at [276, 44] on input "ct14019" at bounding box center [584, 46] width 907 height 40
type input "cbnli20078"
